Goal: Task Accomplishment & Management: Manage account settings

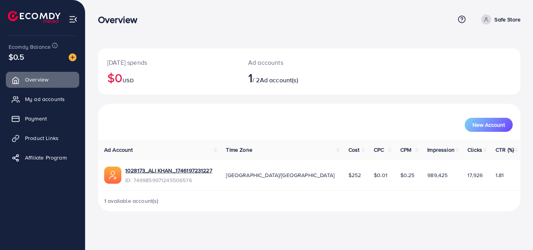
drag, startPoint x: 301, startPoint y: 170, endPoint x: 326, endPoint y: 174, distance: 25.2
click at [342, 174] on td "$252" at bounding box center [354, 175] width 25 height 30
drag, startPoint x: 475, startPoint y: 173, endPoint x: 449, endPoint y: 177, distance: 25.6
click at [461, 177] on td "17,926" at bounding box center [475, 175] width 28 height 30
click at [359, 130] on div "New Account" at bounding box center [309, 125] width 407 height 14
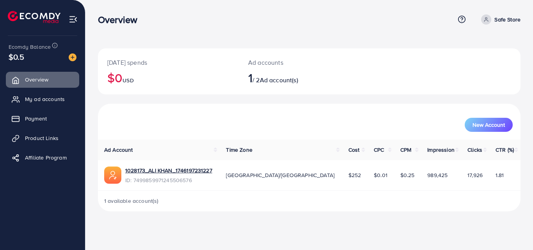
drag, startPoint x: 451, startPoint y: 175, endPoint x: 479, endPoint y: 178, distance: 27.8
click at [479, 178] on td "17,926" at bounding box center [475, 175] width 28 height 30
drag, startPoint x: 447, startPoint y: 174, endPoint x: 473, endPoint y: 180, distance: 27.1
click at [473, 180] on td "17,926" at bounding box center [475, 175] width 28 height 30
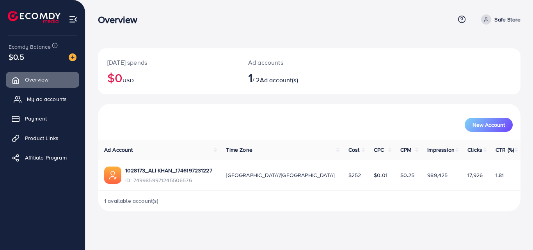
click at [39, 96] on span "My ad accounts" at bounding box center [47, 99] width 40 height 8
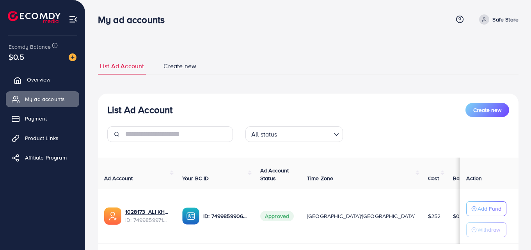
click at [28, 85] on link "Overview" at bounding box center [42, 80] width 73 height 16
